Goal: Find specific page/section: Find specific page/section

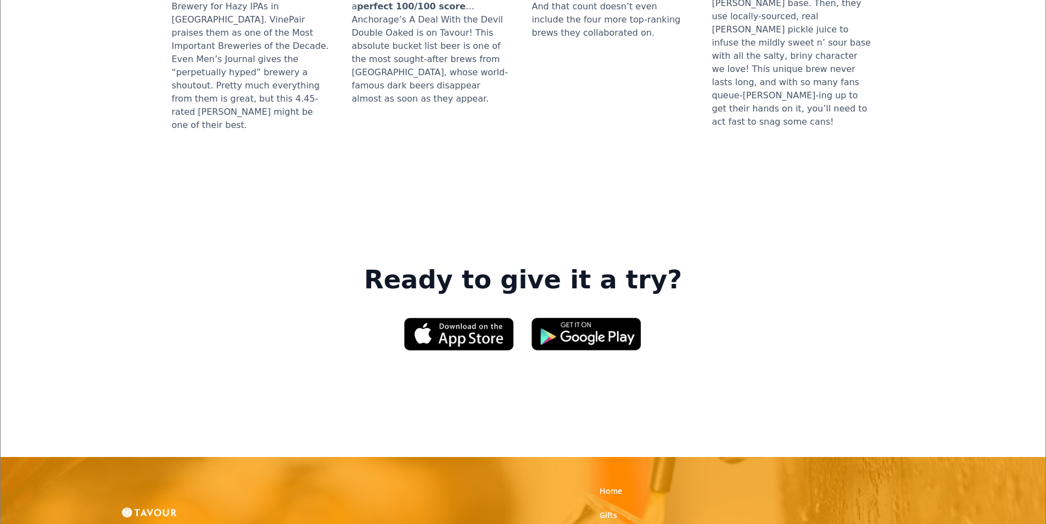
scroll to position [1647, 0]
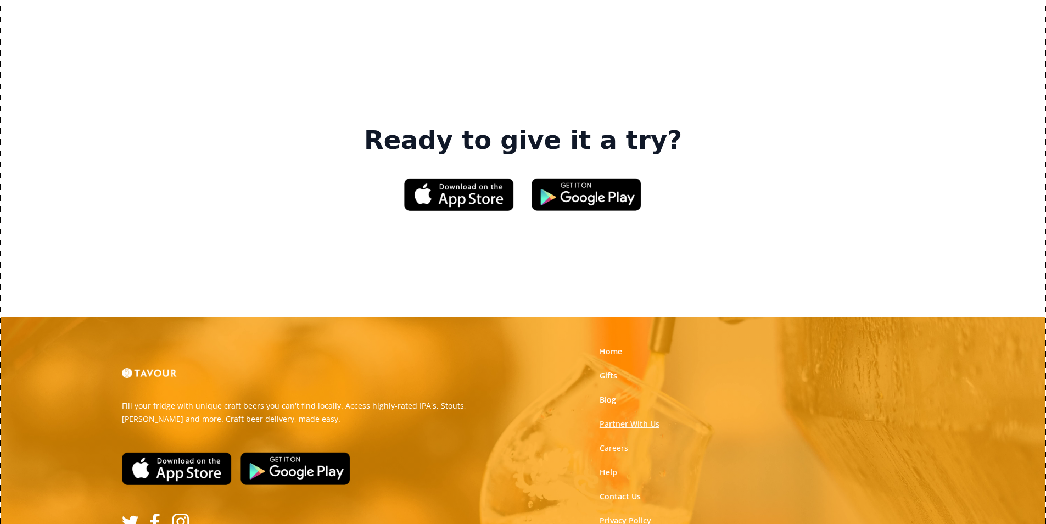
click at [621, 418] on link "Partner With Us" at bounding box center [629, 423] width 60 height 11
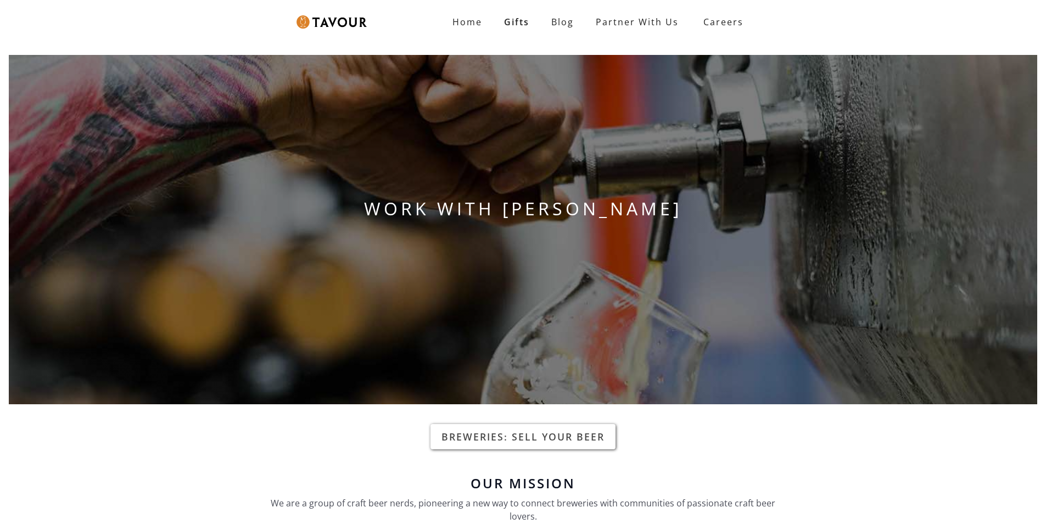
click at [488, 438] on link "Breweries: Sell your beer" at bounding box center [522, 436] width 185 height 25
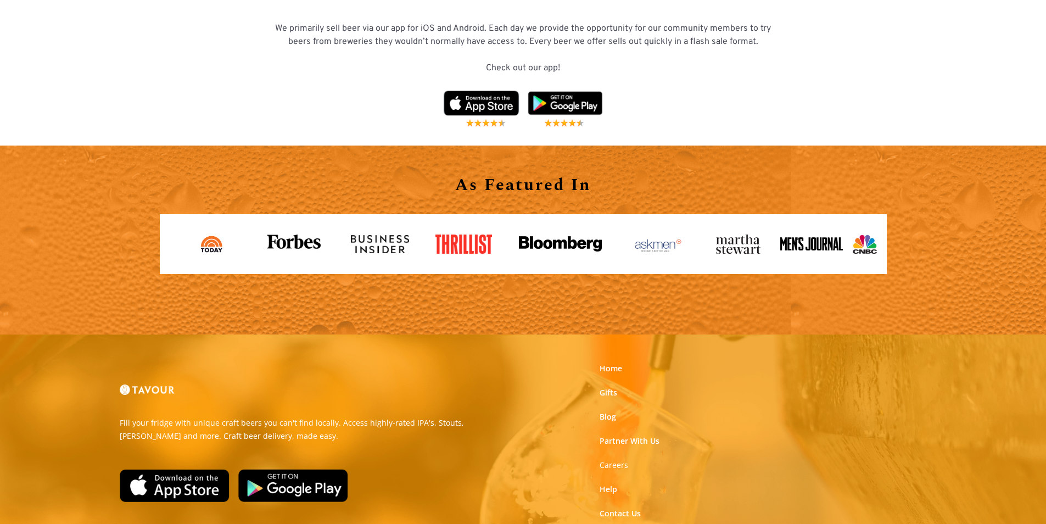
scroll to position [1518, 0]
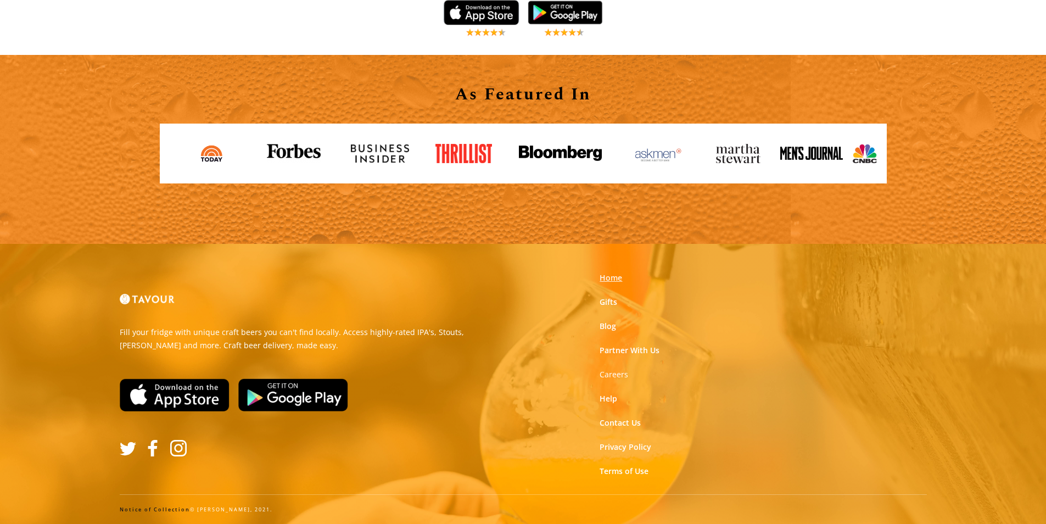
click at [619, 280] on link "Home" at bounding box center [610, 277] width 23 height 11
